Goal: Transaction & Acquisition: Book appointment/travel/reservation

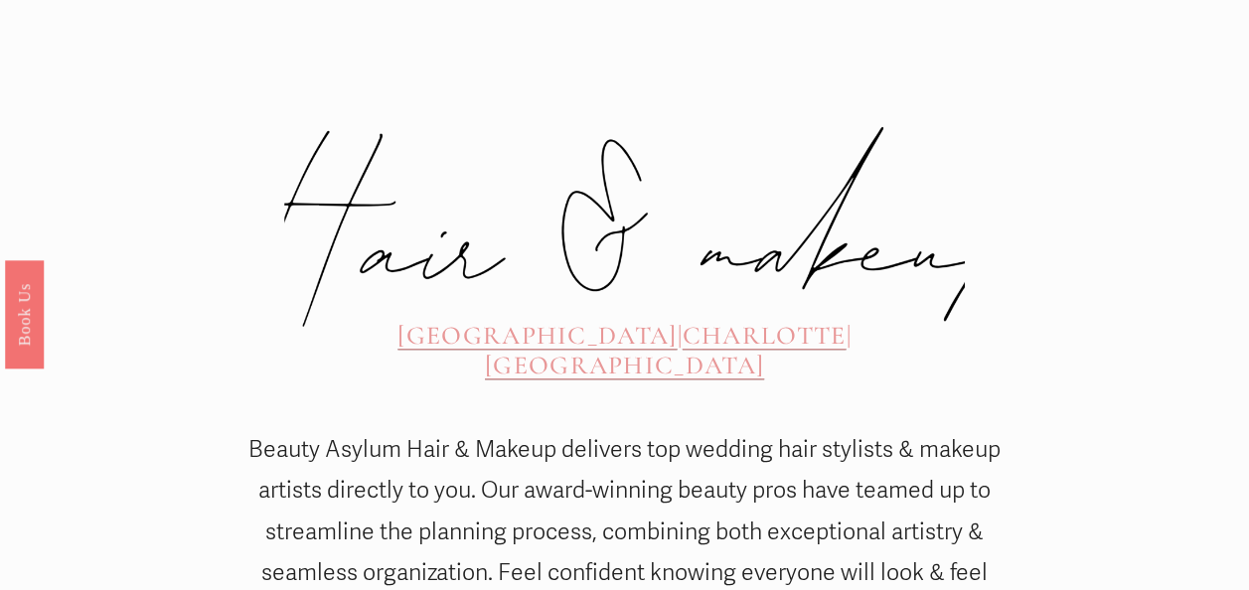
scroll to position [751, 0]
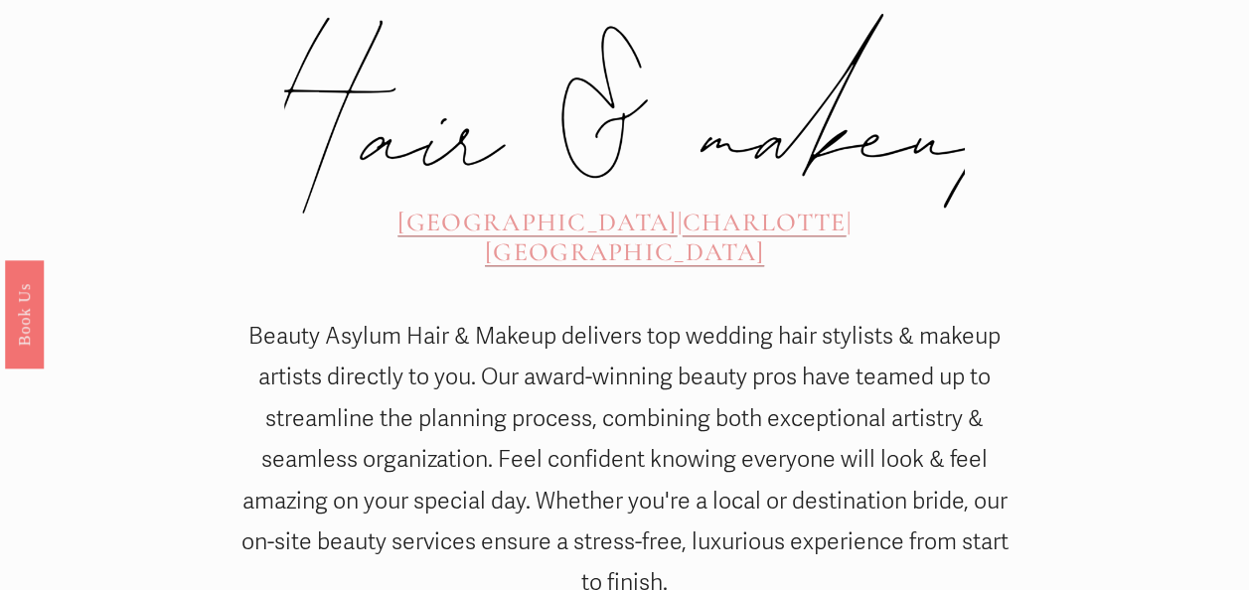
click at [436, 207] on span "[GEOGRAPHIC_DATA]" at bounding box center [536, 222] width 279 height 31
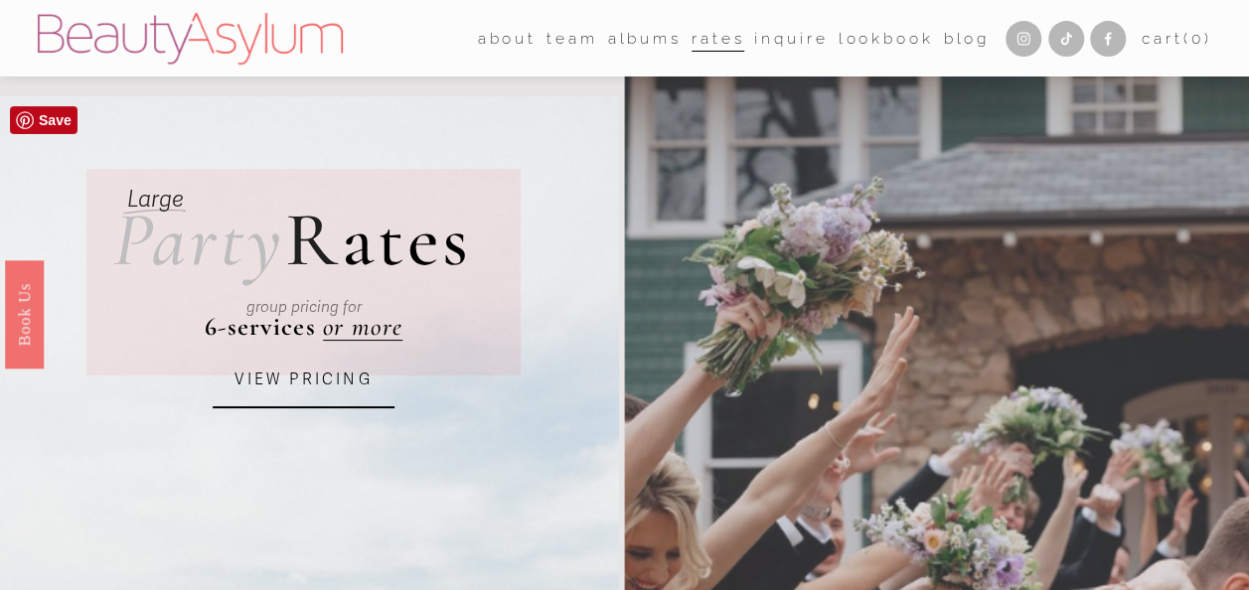
click at [305, 374] on link "VIEW PRICING" at bounding box center [303, 381] width 181 height 55
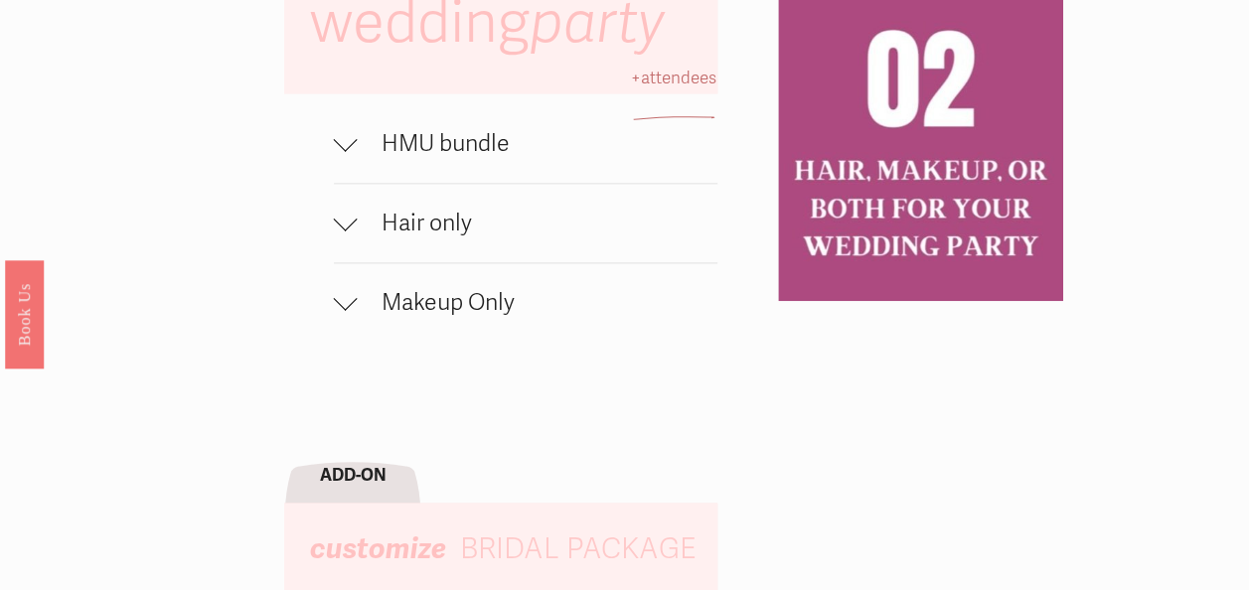
scroll to position [1258, 0]
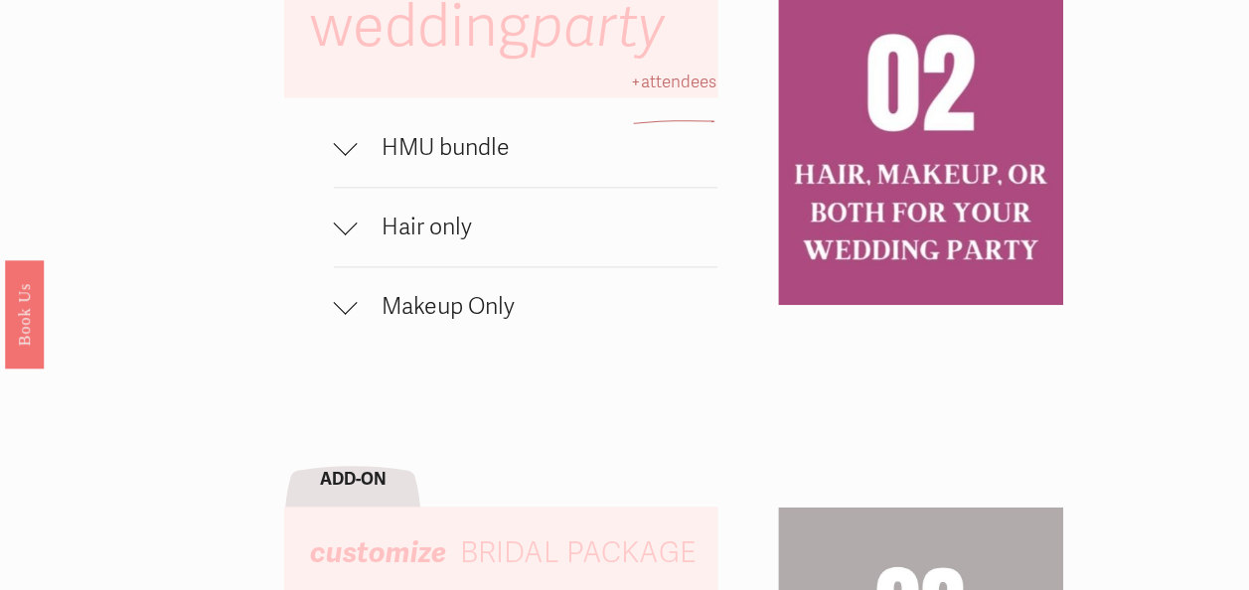
click at [334, 160] on div at bounding box center [346, 148] width 24 height 24
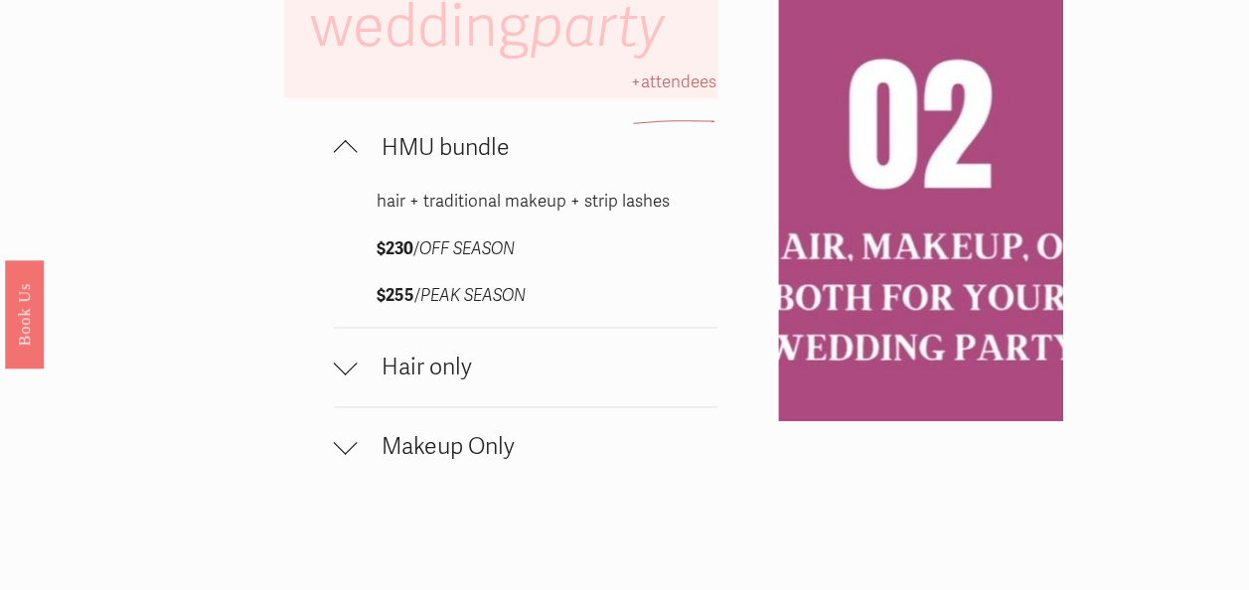
click at [334, 160] on div at bounding box center [346, 148] width 24 height 24
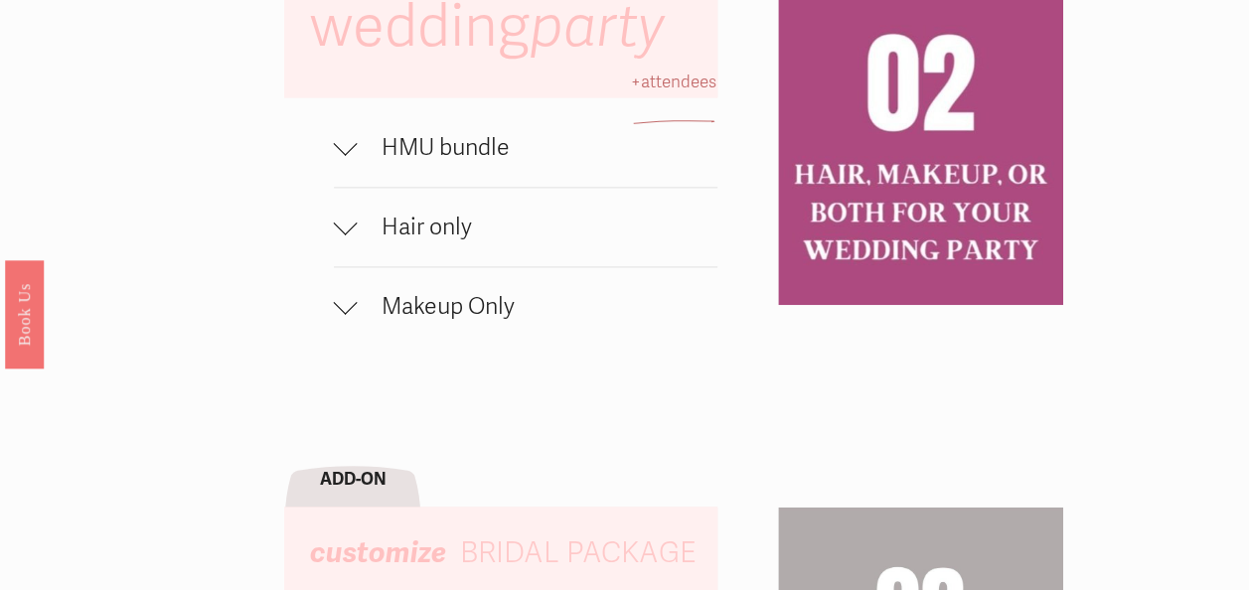
click at [362, 241] on span "Hair only" at bounding box center [538, 227] width 361 height 29
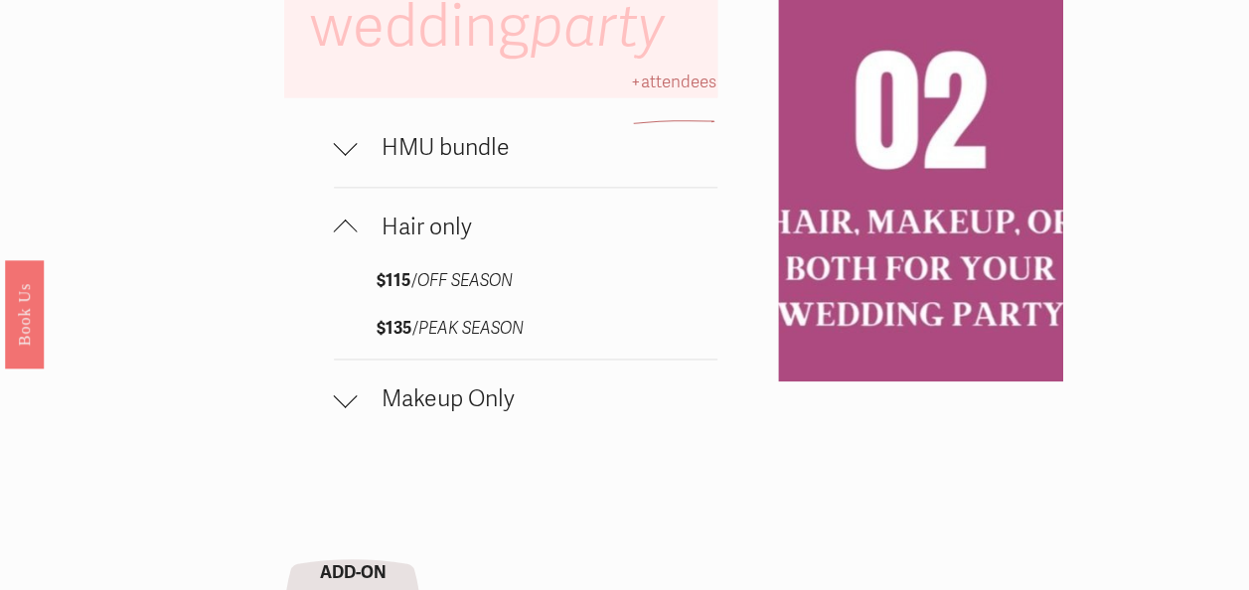
click at [362, 241] on span "Hair only" at bounding box center [538, 227] width 361 height 29
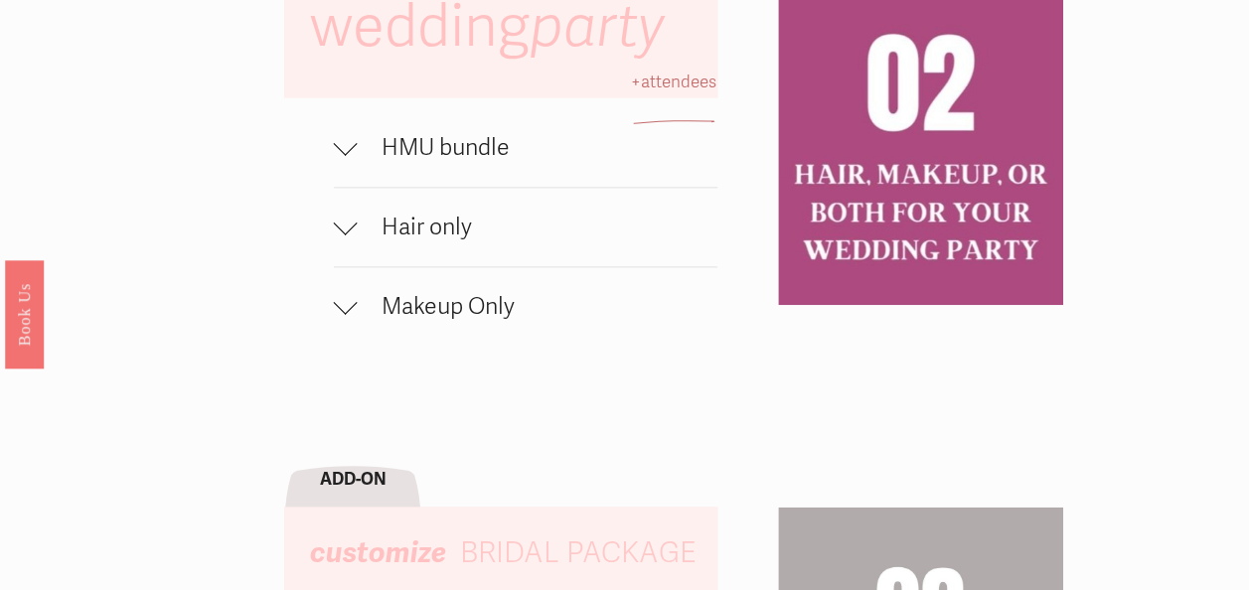
click at [368, 321] on span "Makeup Only" at bounding box center [538, 306] width 361 height 29
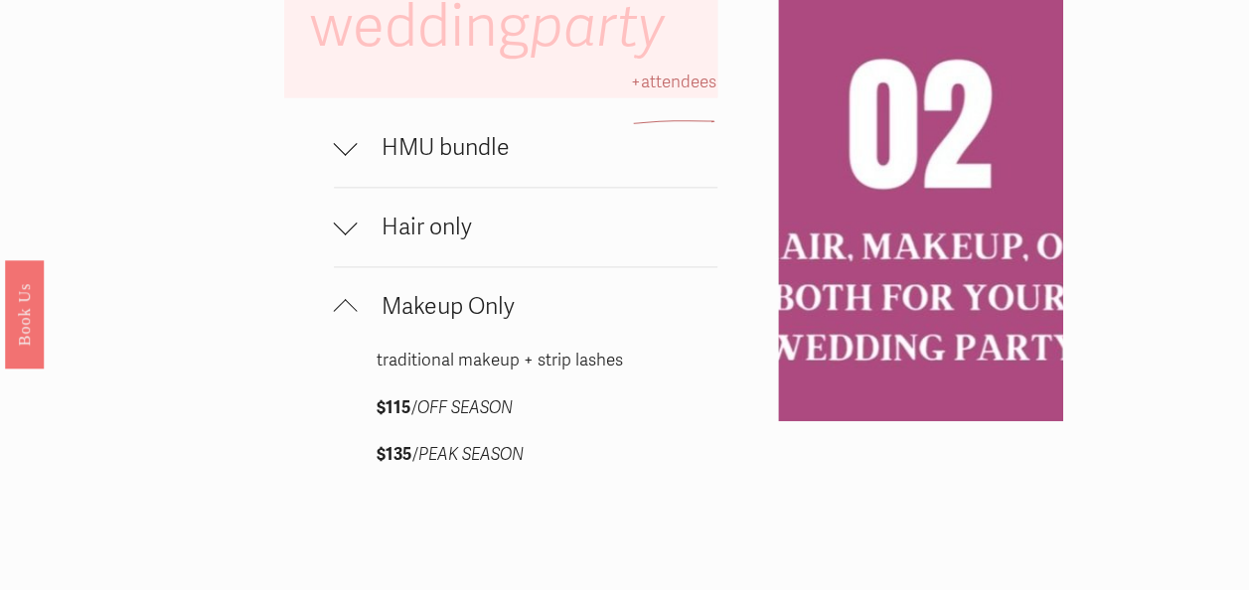
click at [368, 321] on span "Makeup Only" at bounding box center [538, 306] width 361 height 29
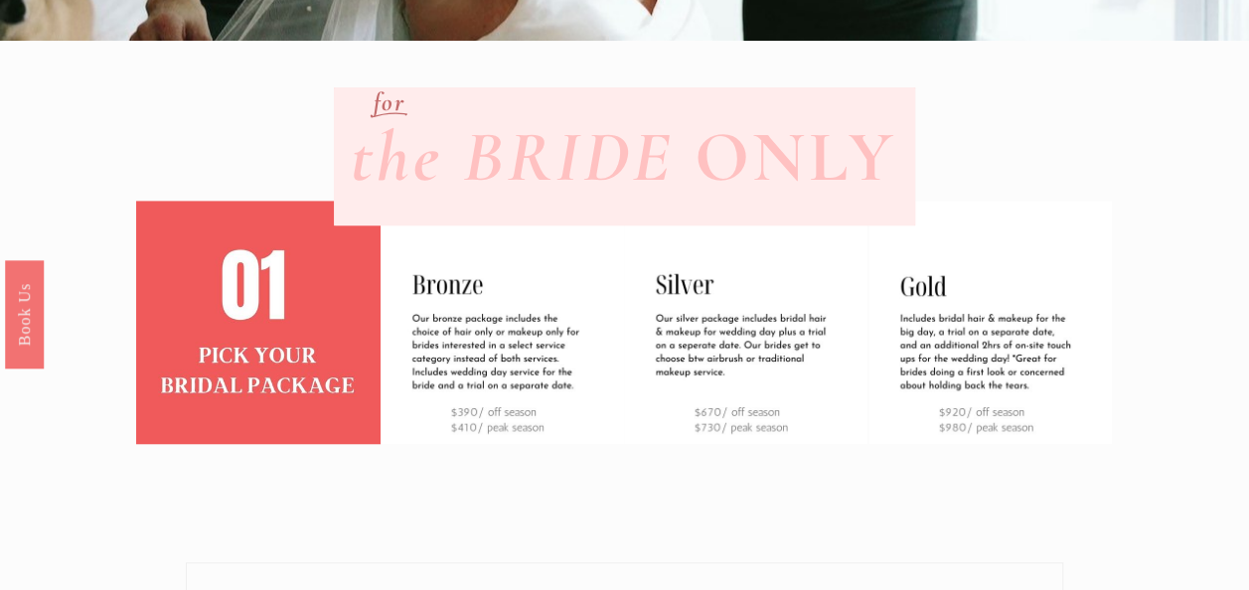
scroll to position [0, 0]
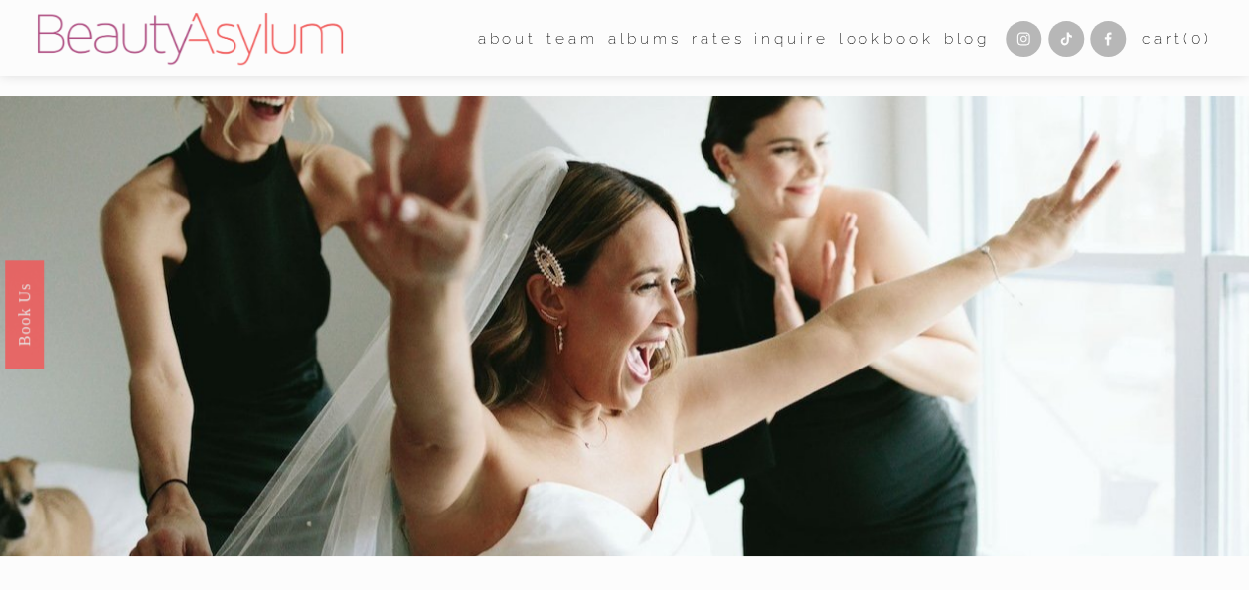
click at [779, 42] on link "Inquire" at bounding box center [791, 38] width 74 height 31
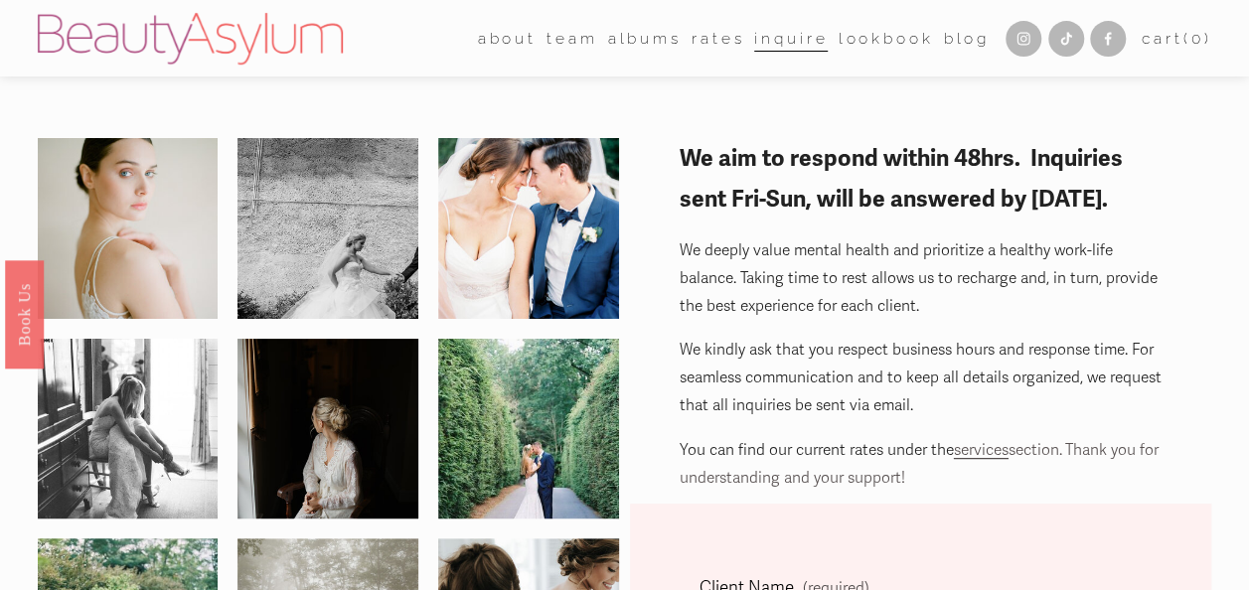
click at [692, 44] on link "Rates" at bounding box center [718, 38] width 53 height 31
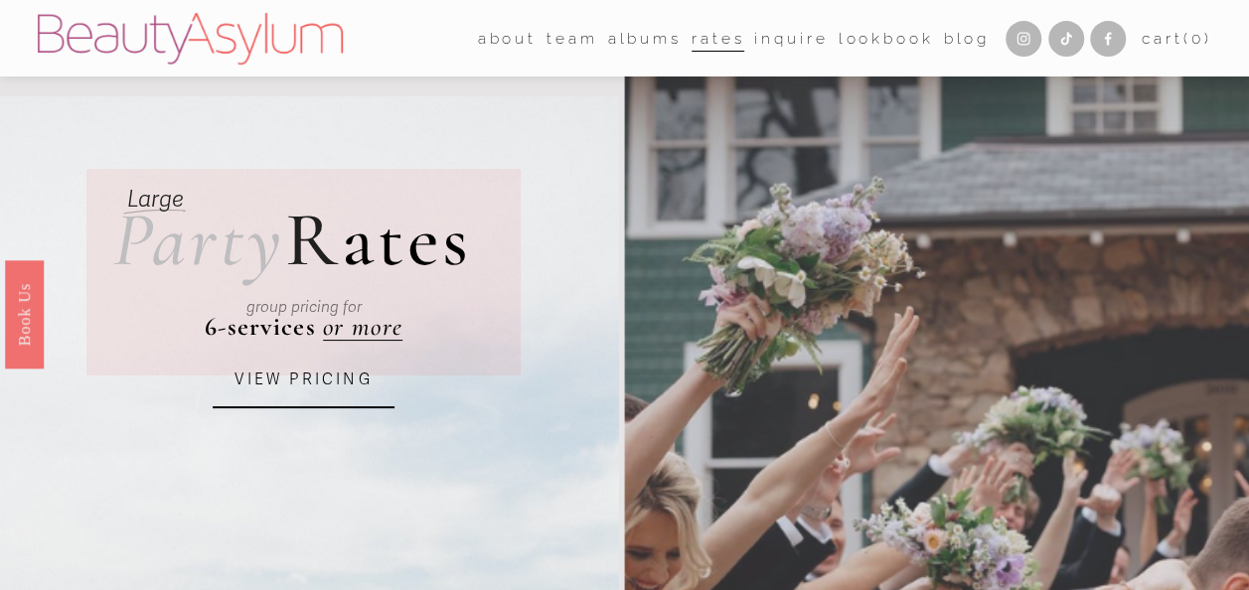
click at [854, 41] on link "Lookbook" at bounding box center [885, 38] width 95 height 31
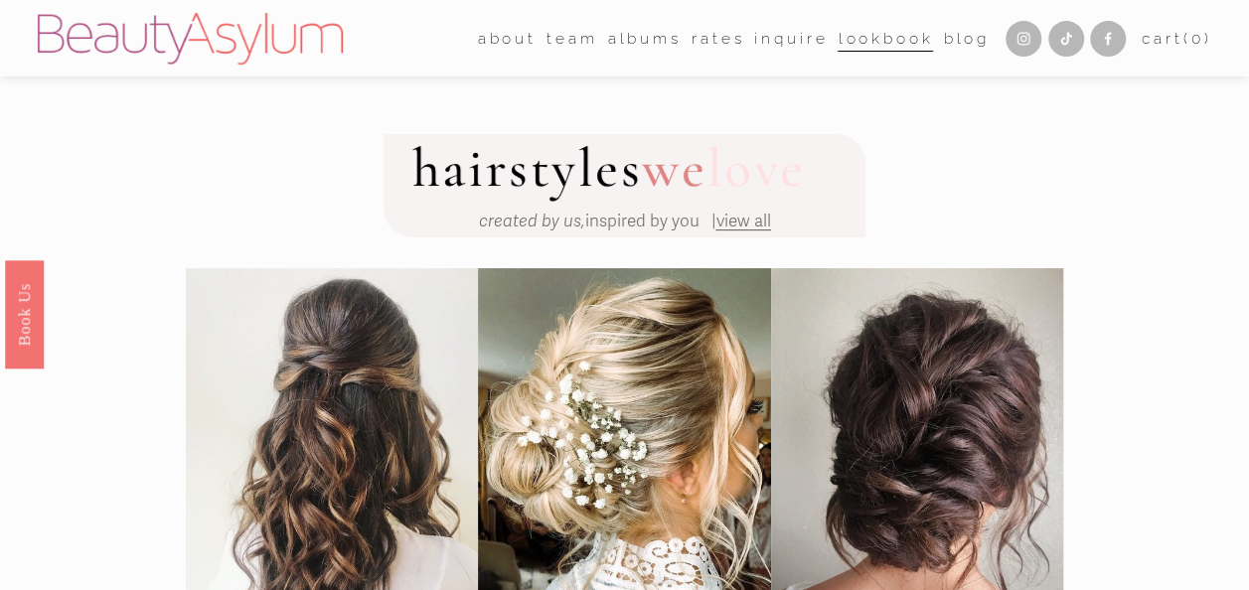
click at [762, 45] on link "Inquire" at bounding box center [791, 38] width 74 height 31
